Goal: Task Accomplishment & Management: Manage account settings

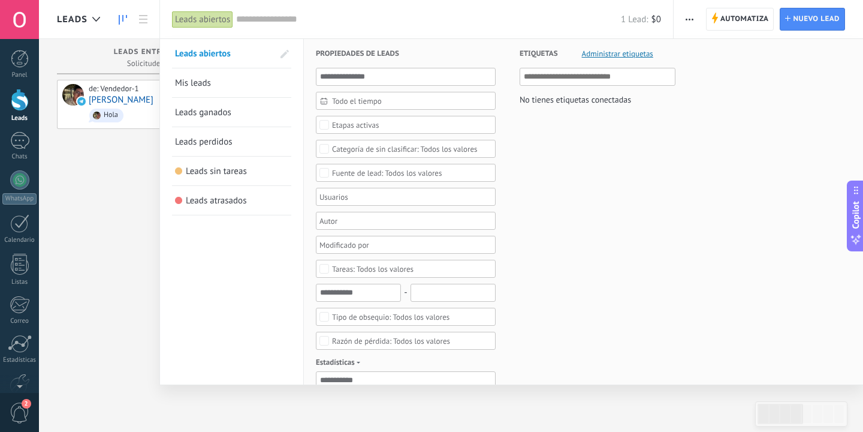
click at [87, 233] on div at bounding box center [431, 216] width 863 height 432
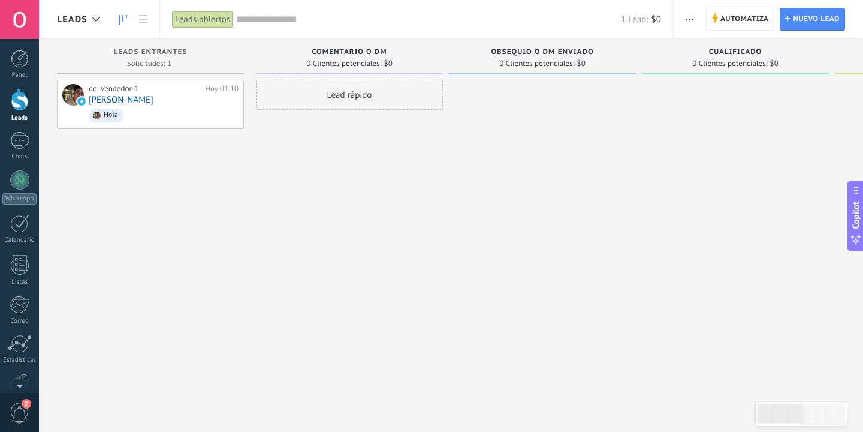
click at [85, 23] on span "Leads" at bounding box center [72, 19] width 31 height 11
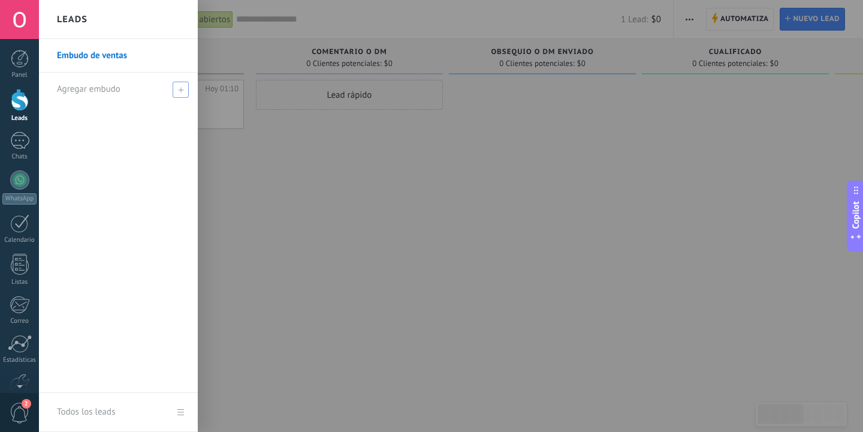
click at [91, 90] on span "Agregar embudo" at bounding box center [89, 88] width 64 height 11
type input "******"
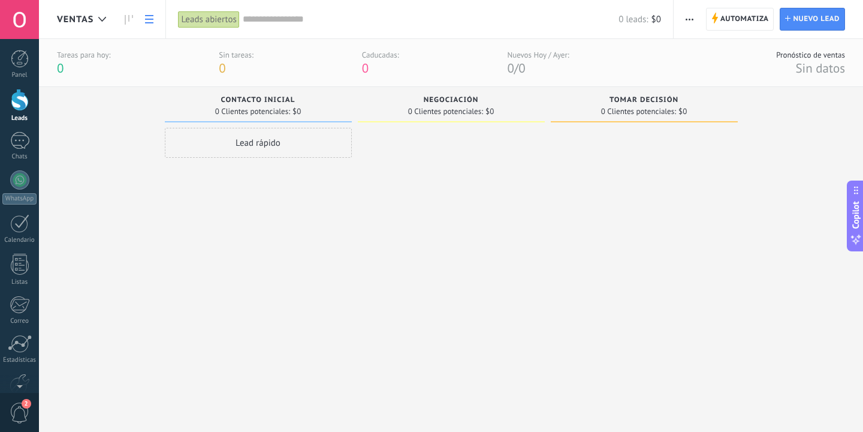
click at [158, 20] on link at bounding box center [149, 19] width 20 height 23
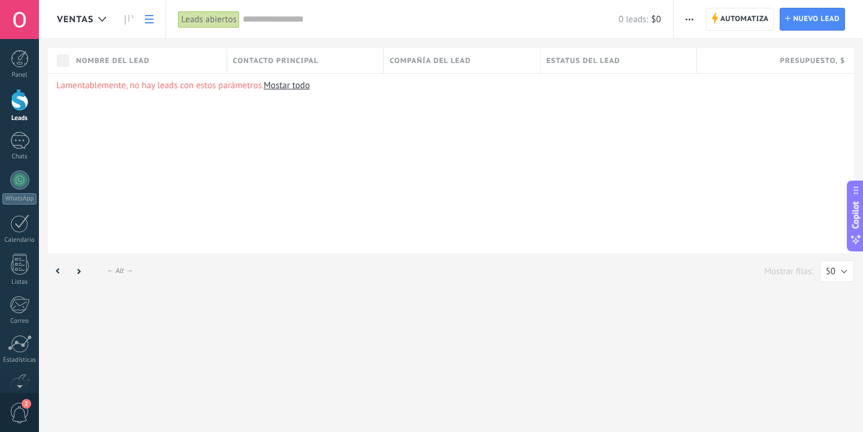
click at [86, 42] on div "ventas Automatiza Nueva difusión Editar embudo Imprimir Importar Exportar Busca…" at bounding box center [451, 146] width 824 height 292
click at [73, 34] on div "ventas" at bounding box center [84, 19] width 55 height 38
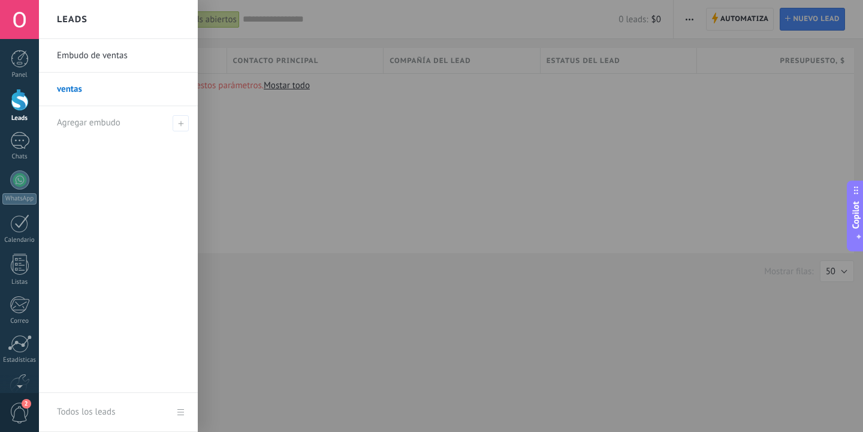
click at [132, 56] on link "Embudo de ventas" at bounding box center [121, 56] width 129 height 34
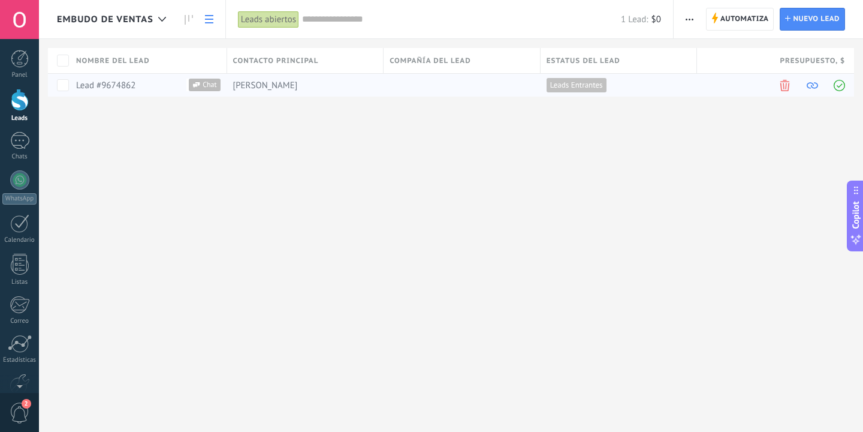
click at [113, 84] on link "Lead #9674862" at bounding box center [105, 85] width 59 height 11
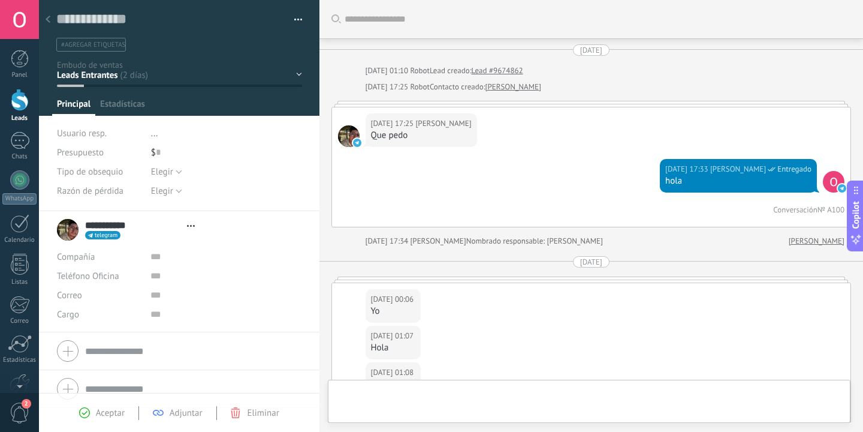
scroll to position [1729, 0]
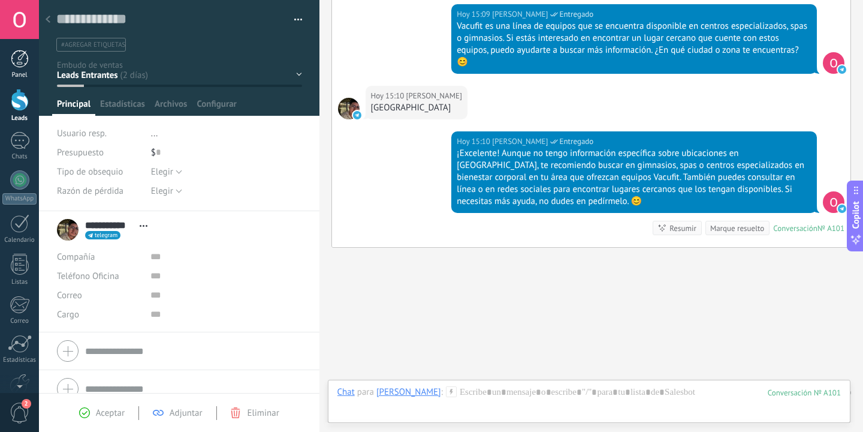
click at [29, 61] on link "Panel" at bounding box center [19, 64] width 39 height 29
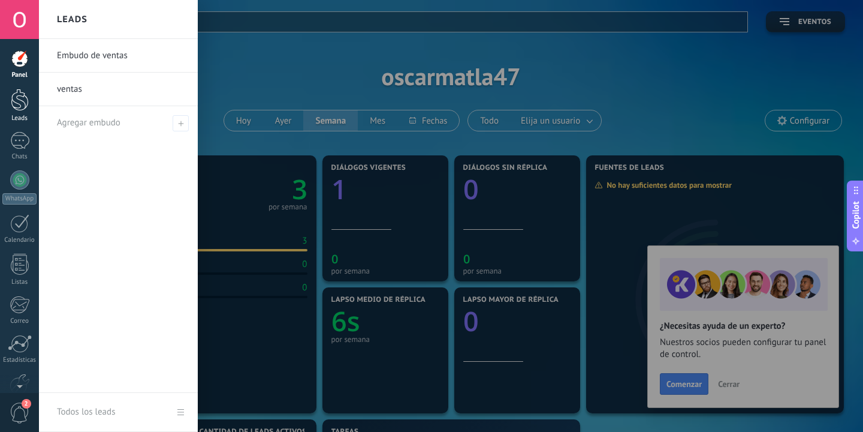
click at [32, 99] on link "Leads" at bounding box center [19, 106] width 39 height 34
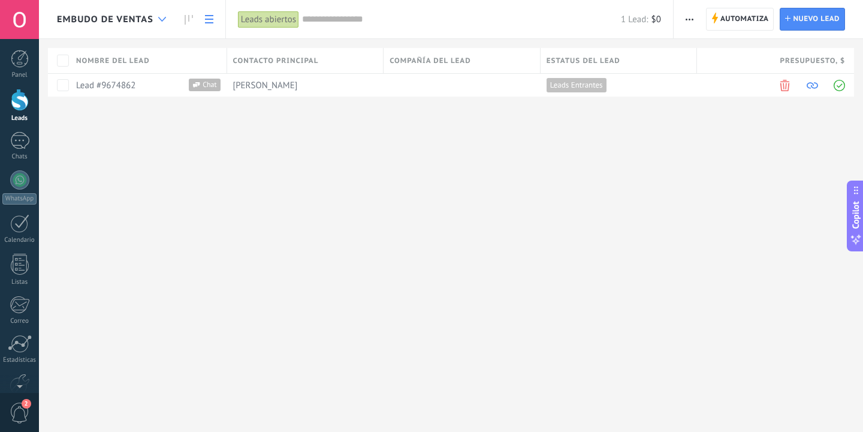
click at [162, 20] on use at bounding box center [162, 19] width 8 height 5
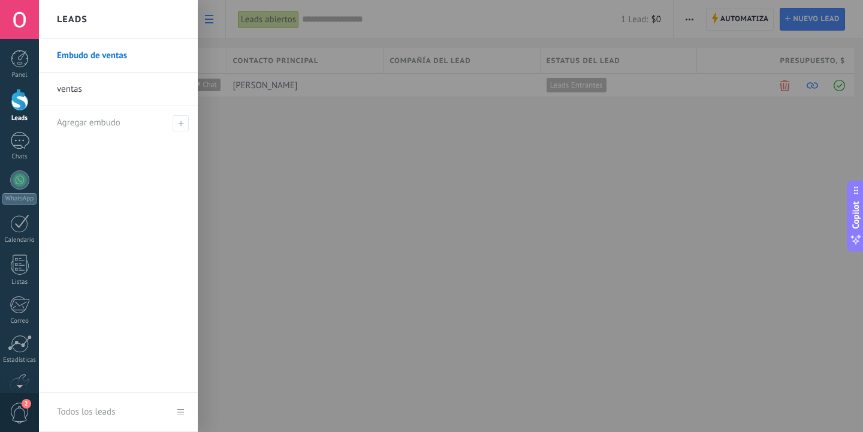
click at [312, 144] on div at bounding box center [470, 216] width 863 height 432
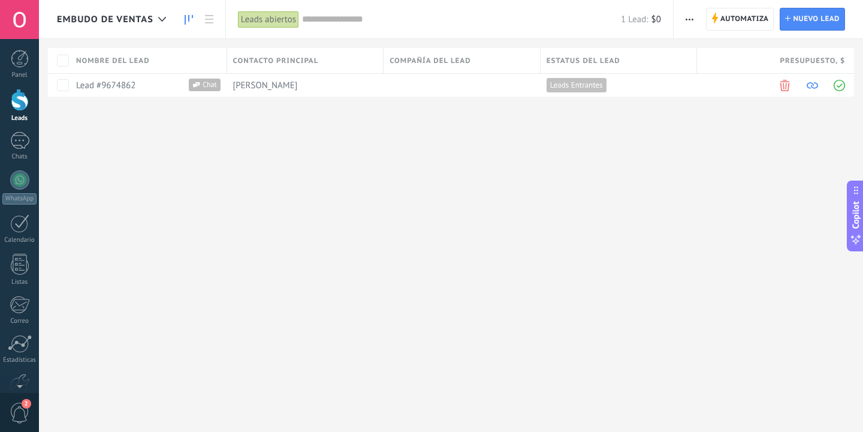
click at [191, 19] on icon at bounding box center [189, 20] width 8 height 10
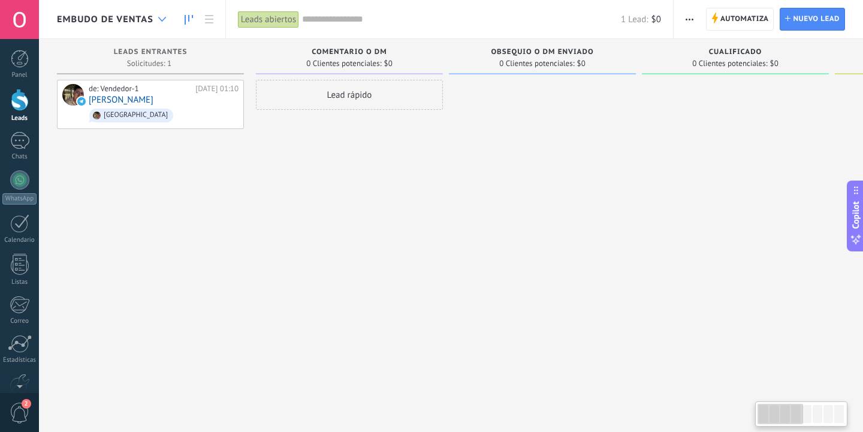
click at [162, 18] on icon at bounding box center [162, 19] width 8 height 5
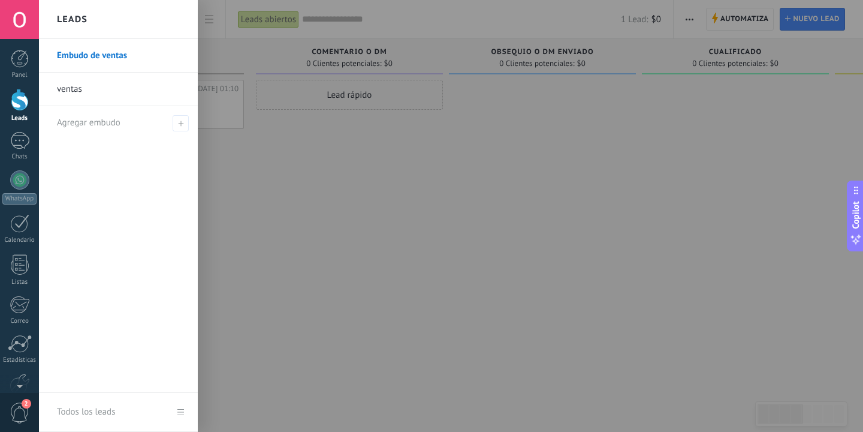
click at [155, 91] on link "ventas" at bounding box center [121, 90] width 129 height 34
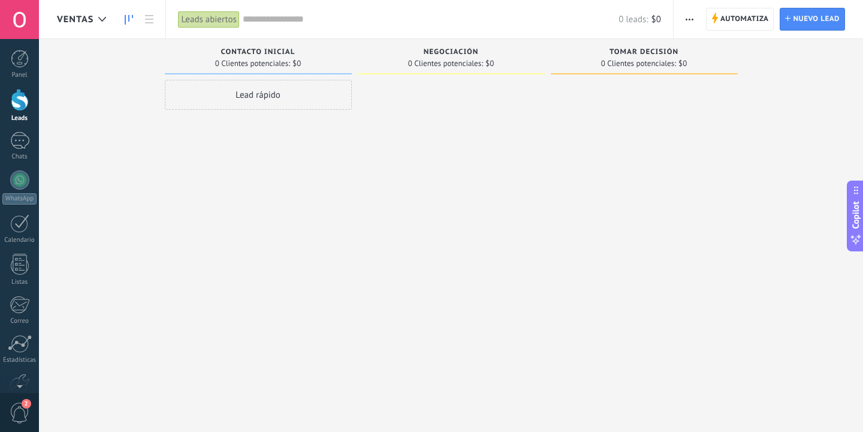
click at [691, 25] on span "button" at bounding box center [690, 19] width 8 height 23
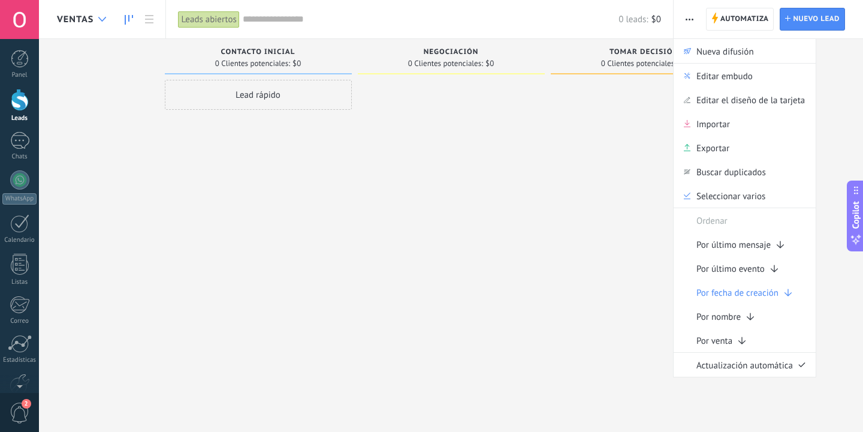
click at [92, 14] on div at bounding box center [102, 19] width 20 height 23
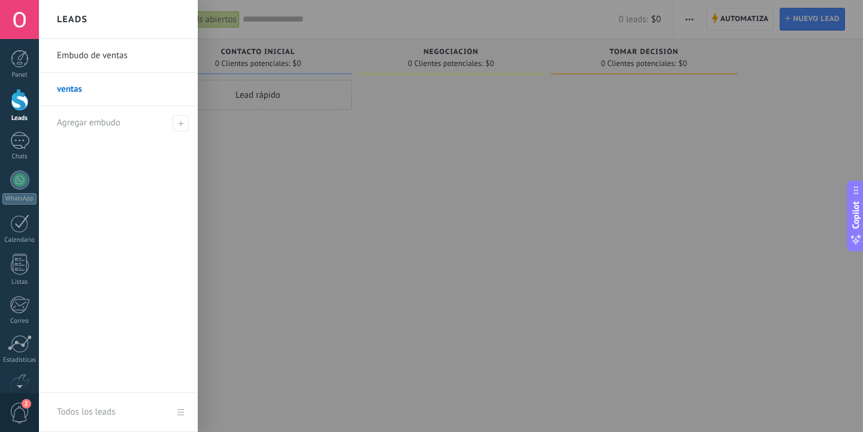
click at [104, 59] on link "Embudo de ventas" at bounding box center [121, 56] width 129 height 34
